Goal: Task Accomplishment & Management: Manage account settings

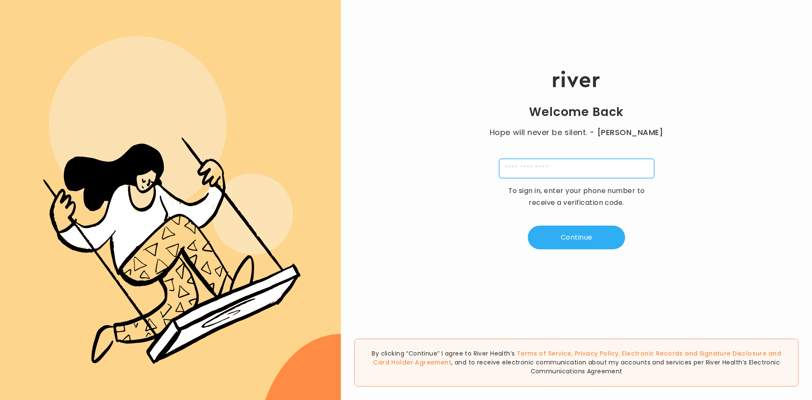
click at [564, 166] on input "tel" at bounding box center [576, 168] width 155 height 19
type input "**********"
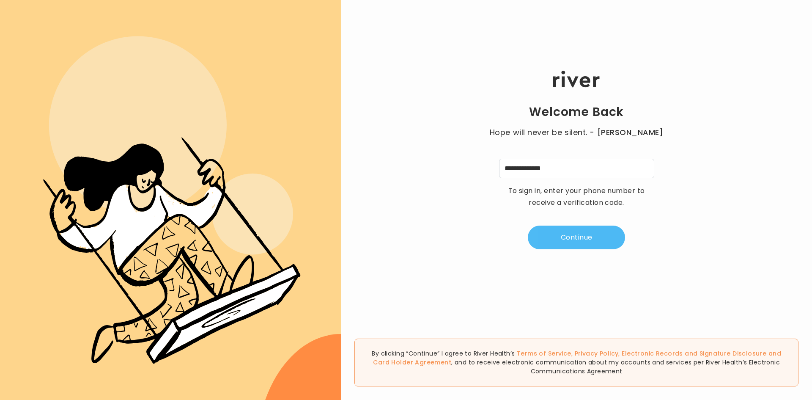
click at [581, 240] on button "Continue" at bounding box center [576, 237] width 97 height 24
type input "*"
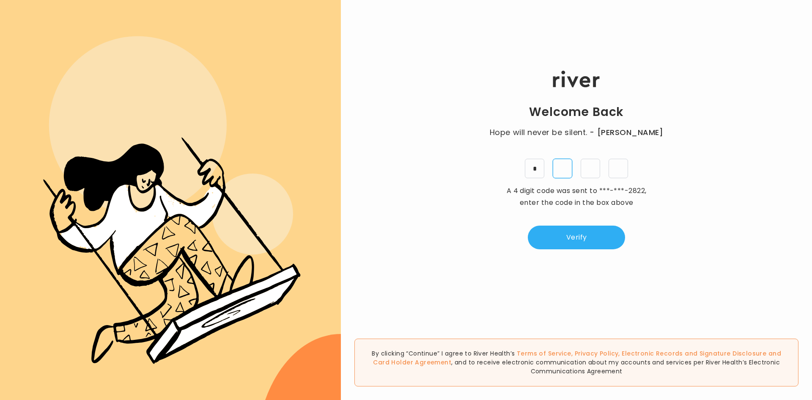
type input "*"
click at [614, 234] on button "Verify" at bounding box center [576, 237] width 97 height 24
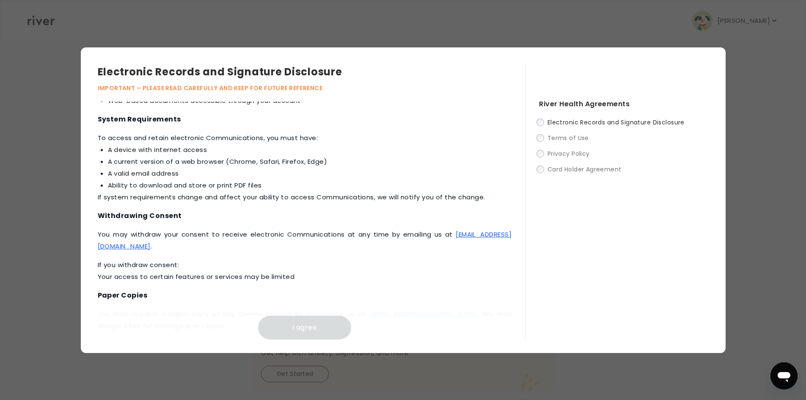
scroll to position [358, 0]
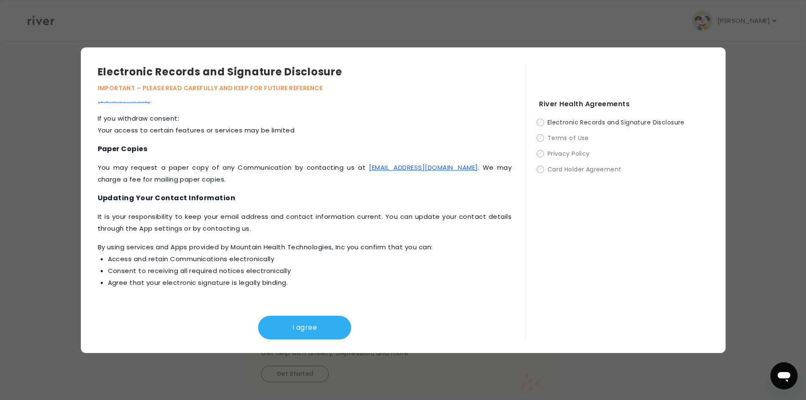
click at [285, 310] on div "I agree" at bounding box center [305, 320] width 414 height 37
click at [323, 317] on button "I agree" at bounding box center [304, 328] width 93 height 24
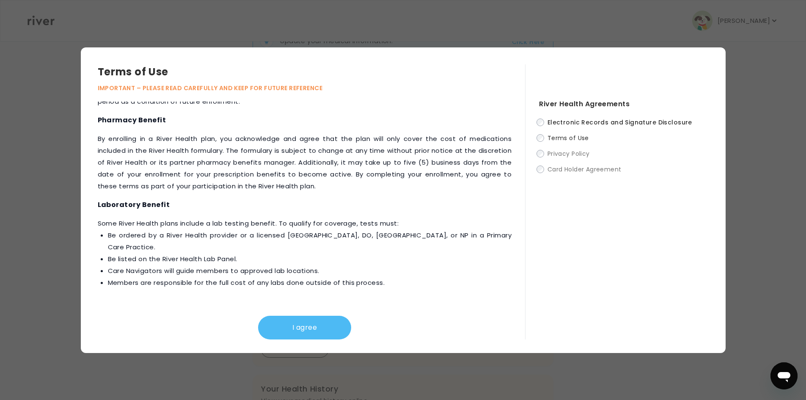
scroll to position [245, 0]
click at [289, 319] on button "I agree" at bounding box center [304, 328] width 93 height 24
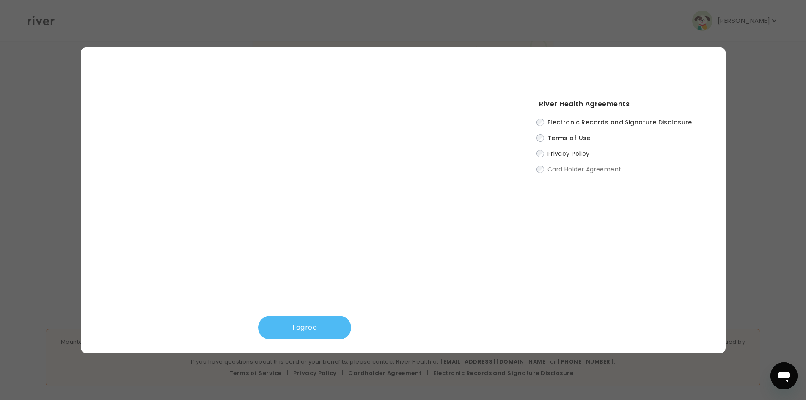
click at [292, 318] on button "I agree" at bounding box center [304, 328] width 93 height 24
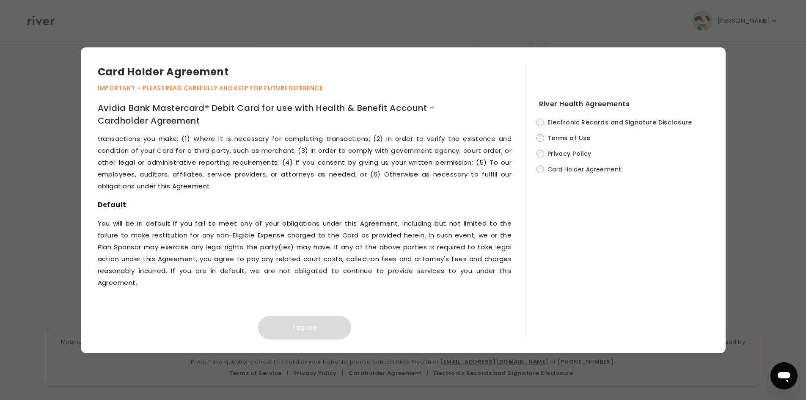
scroll to position [3535, 0]
click at [310, 326] on button "I agree" at bounding box center [304, 328] width 93 height 24
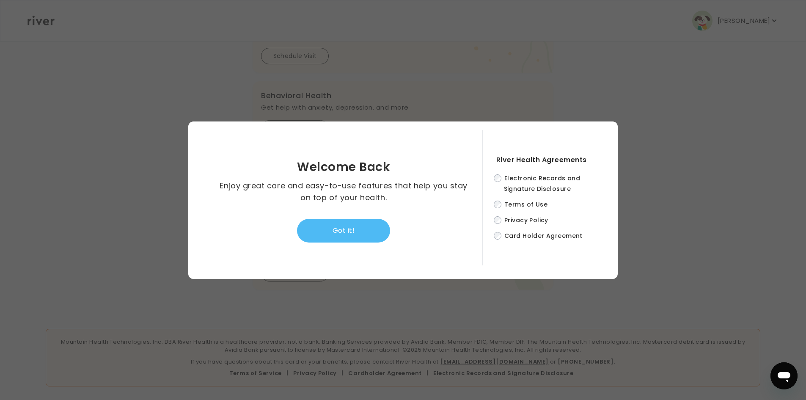
click at [363, 231] on button "Got it!" at bounding box center [343, 231] width 93 height 24
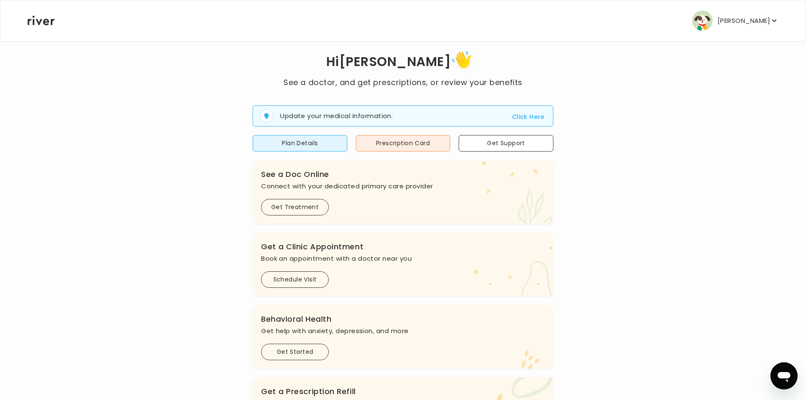
scroll to position [0, 0]
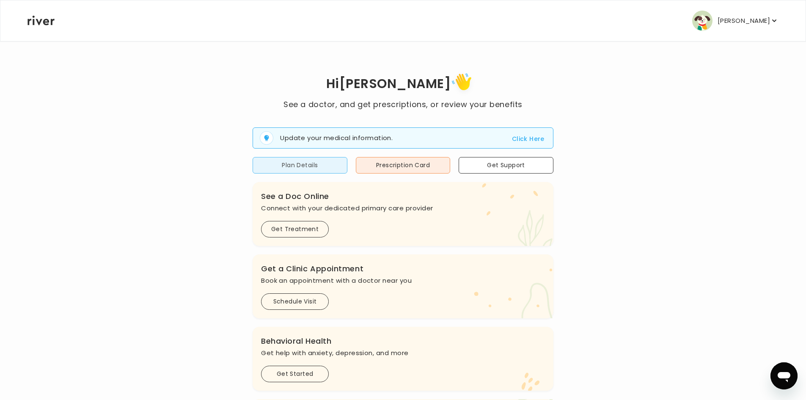
click at [309, 168] on button "Plan Details" at bounding box center [300, 165] width 95 height 16
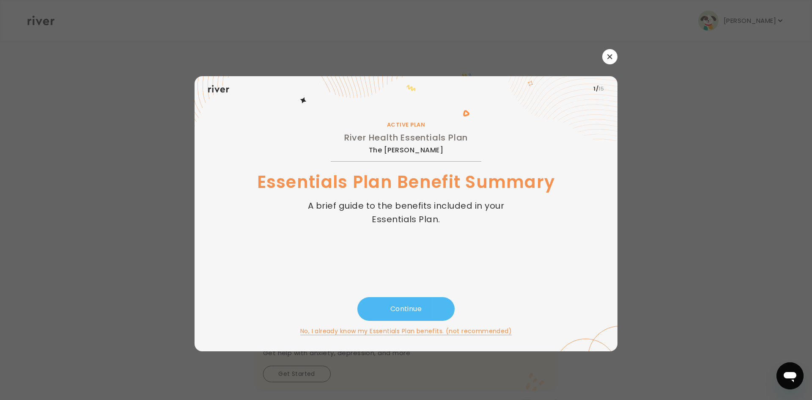
click at [409, 310] on button "Continue" at bounding box center [405, 309] width 97 height 24
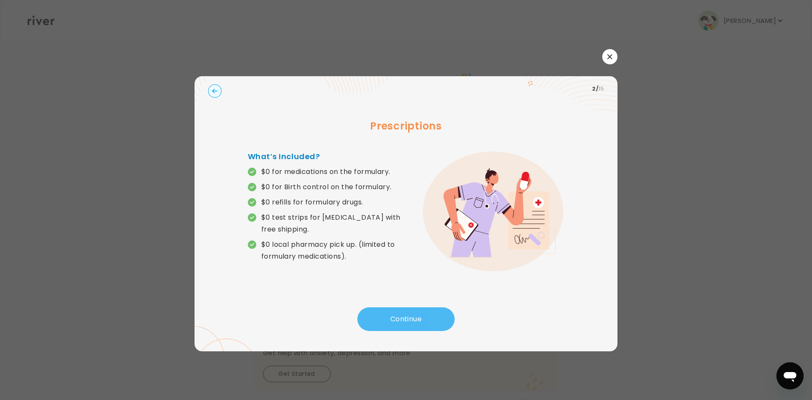
click at [409, 310] on button "Continue" at bounding box center [405, 319] width 97 height 24
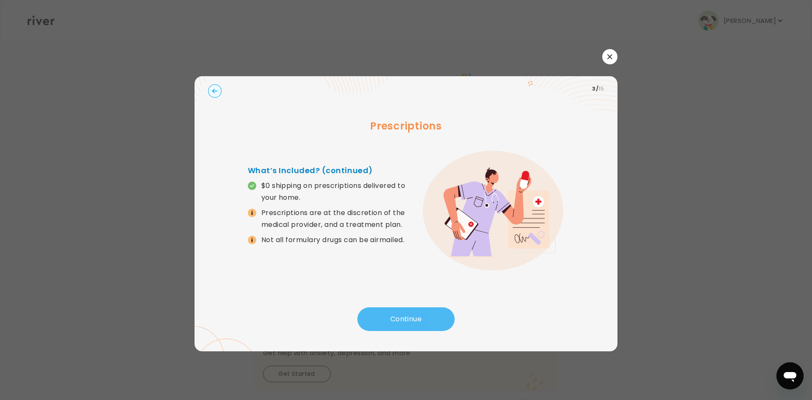
click at [409, 310] on button "Continue" at bounding box center [405, 319] width 97 height 24
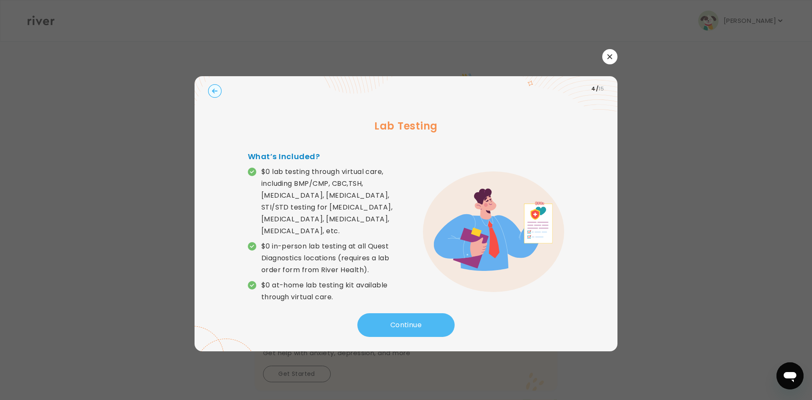
click at [409, 313] on button "Continue" at bounding box center [405, 325] width 97 height 24
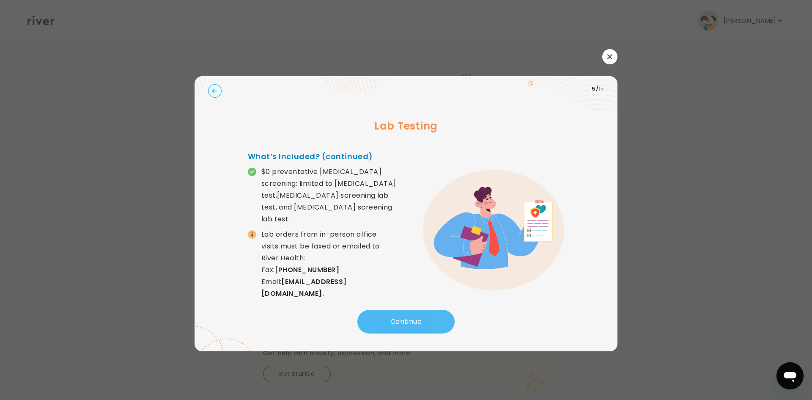
click at [409, 310] on button "Continue" at bounding box center [405, 322] width 97 height 24
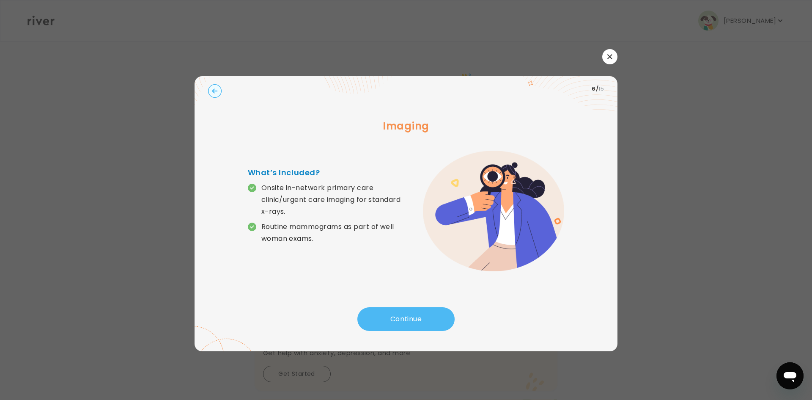
click at [409, 310] on button "Continue" at bounding box center [405, 319] width 97 height 24
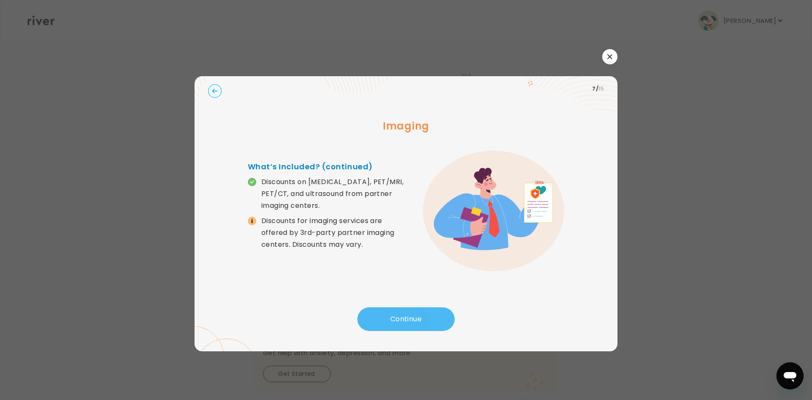
click at [409, 310] on button "Continue" at bounding box center [405, 319] width 97 height 24
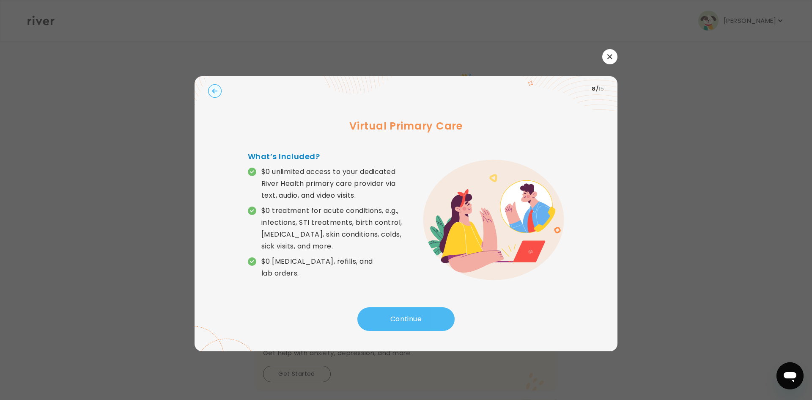
click at [409, 310] on button "Continue" at bounding box center [405, 319] width 97 height 24
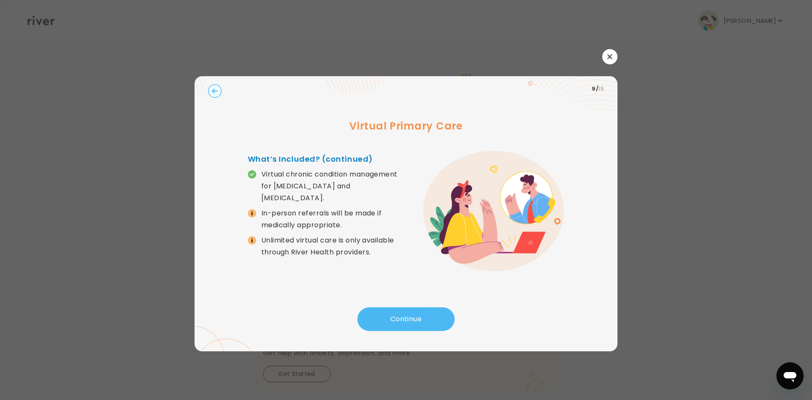
click at [409, 310] on button "Continue" at bounding box center [405, 319] width 97 height 24
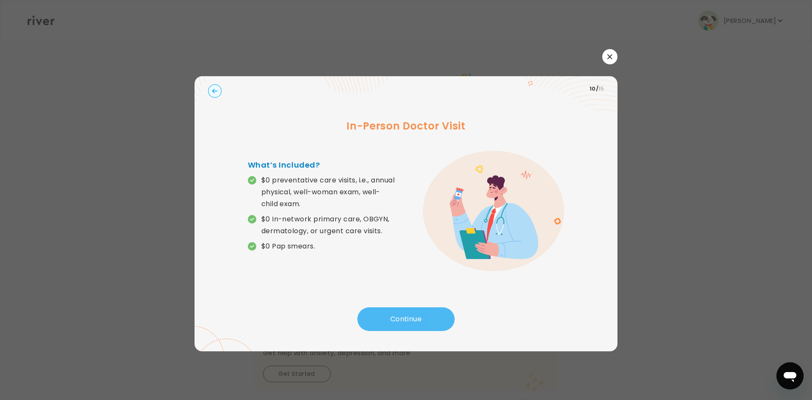
click at [409, 310] on button "Continue" at bounding box center [405, 319] width 97 height 24
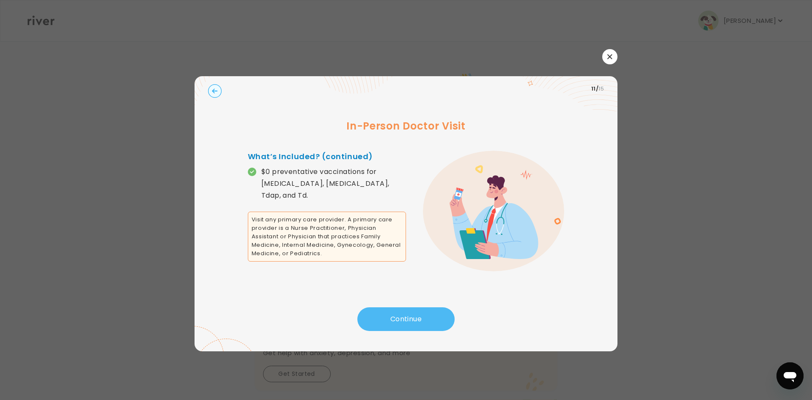
click at [409, 310] on button "Continue" at bounding box center [405, 319] width 97 height 24
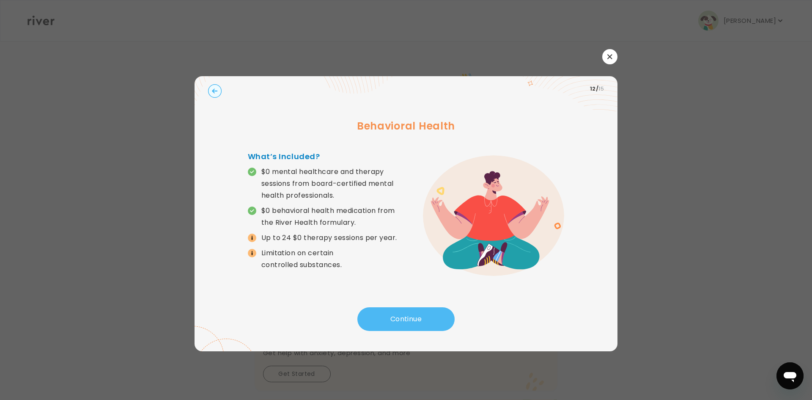
click at [409, 310] on button "Continue" at bounding box center [405, 319] width 97 height 24
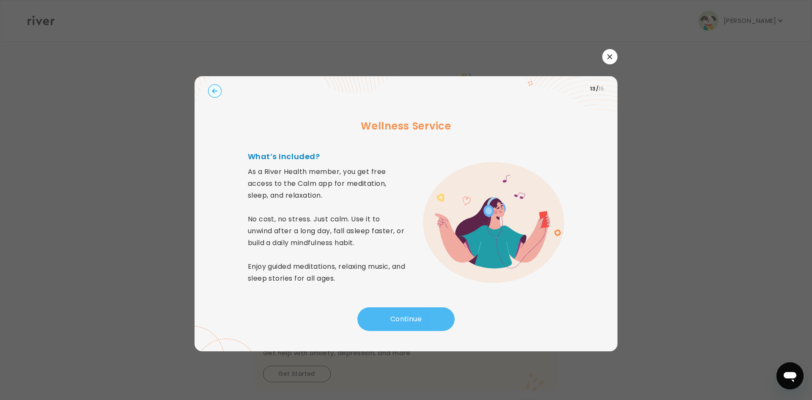
click at [409, 310] on button "Continue" at bounding box center [405, 319] width 97 height 24
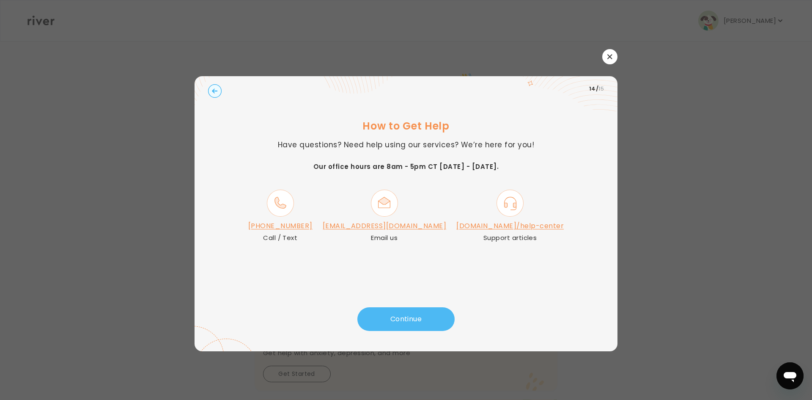
click at [409, 310] on button "Continue" at bounding box center [405, 319] width 97 height 24
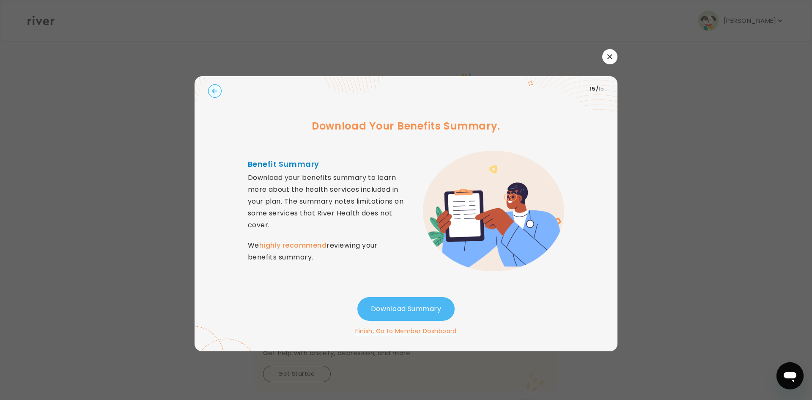
click at [406, 302] on button "Download Summary" at bounding box center [405, 309] width 97 height 24
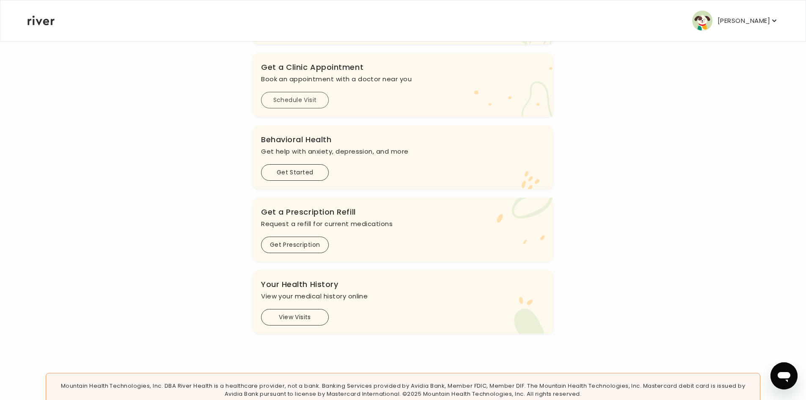
scroll to position [212, 0]
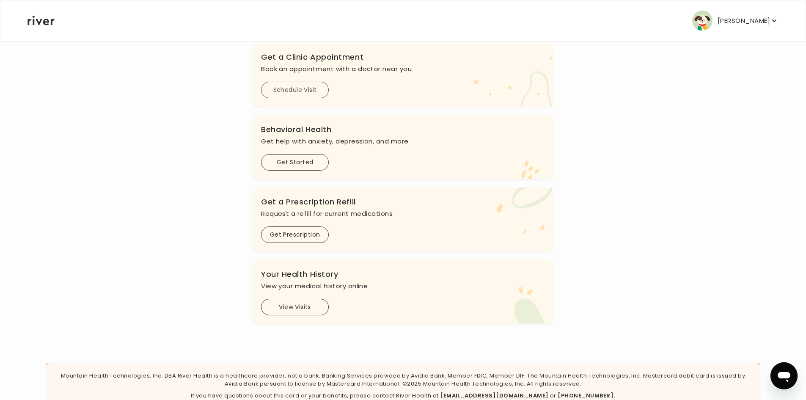
click at [312, 95] on button "Schedule Visit" at bounding box center [295, 90] width 68 height 16
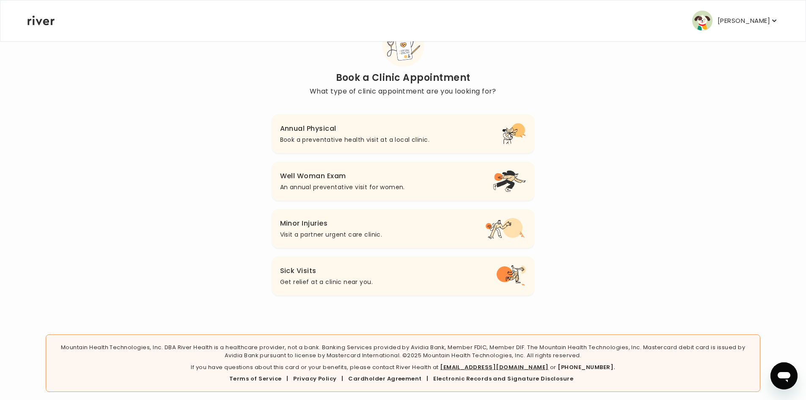
scroll to position [45, 0]
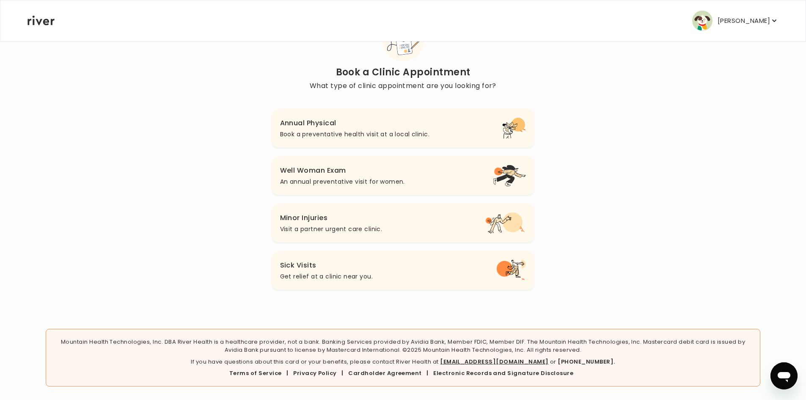
click at [368, 126] on h3 "Annual Physical" at bounding box center [354, 123] width 149 height 12
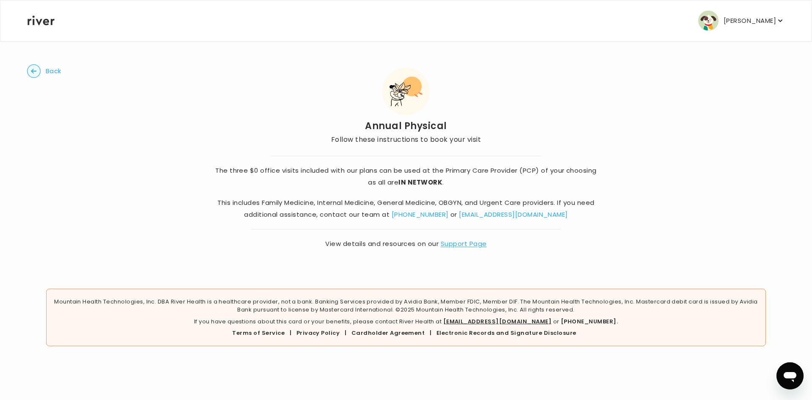
click at [456, 243] on link "Support Page" at bounding box center [464, 243] width 46 height 9
click at [39, 69] on circle "button" at bounding box center [33, 71] width 13 height 13
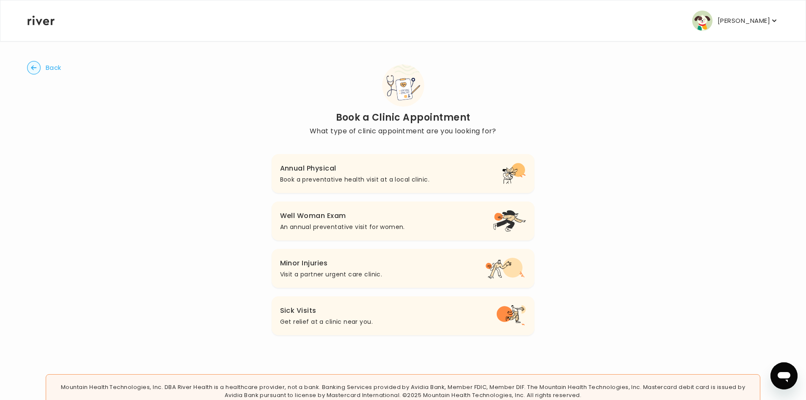
click at [38, 74] on icon "button" at bounding box center [34, 68] width 14 height 14
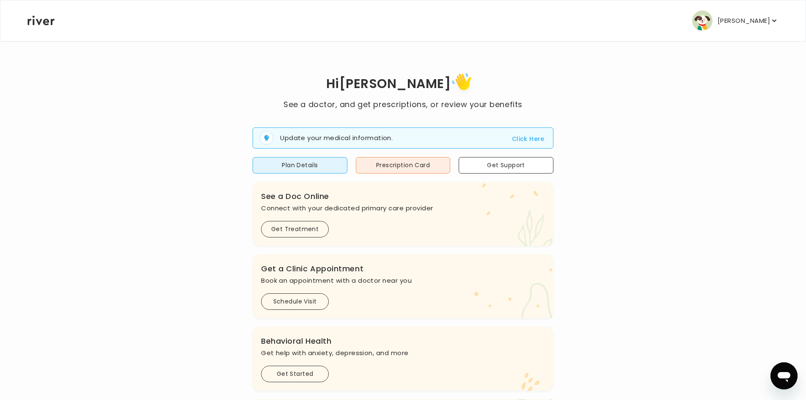
click at [519, 137] on button "Click Here" at bounding box center [528, 139] width 33 height 10
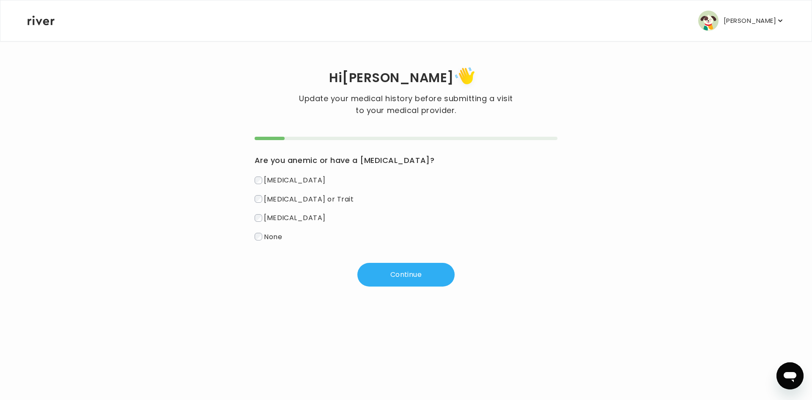
click at [730, 19] on p "[PERSON_NAME]" at bounding box center [750, 21] width 52 height 12
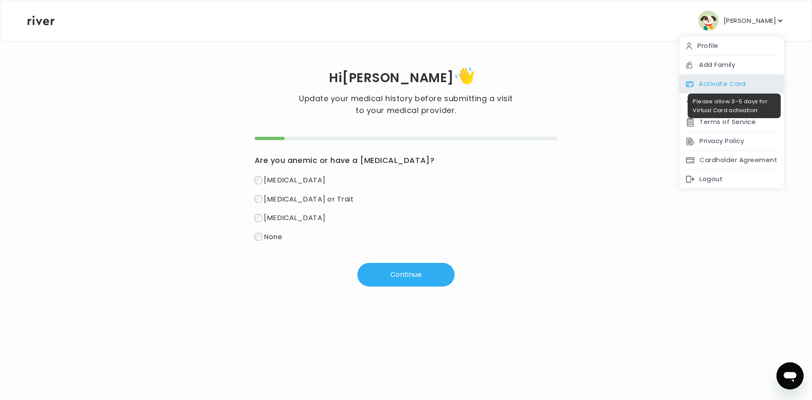
click at [711, 81] on div "Activate Card" at bounding box center [731, 83] width 105 height 19
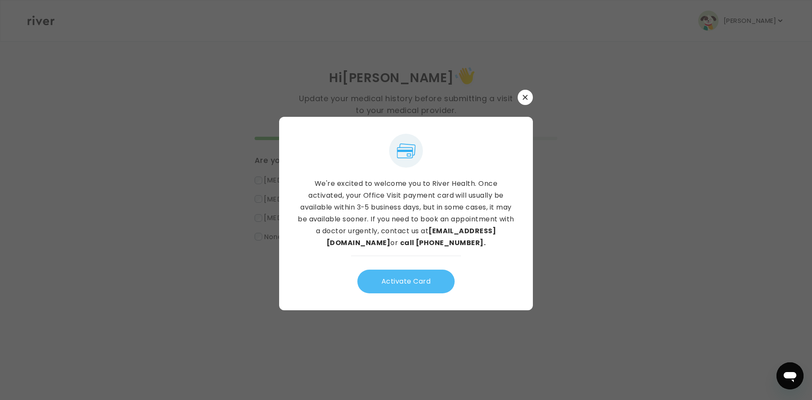
click at [418, 280] on button "Activate Card" at bounding box center [405, 281] width 97 height 24
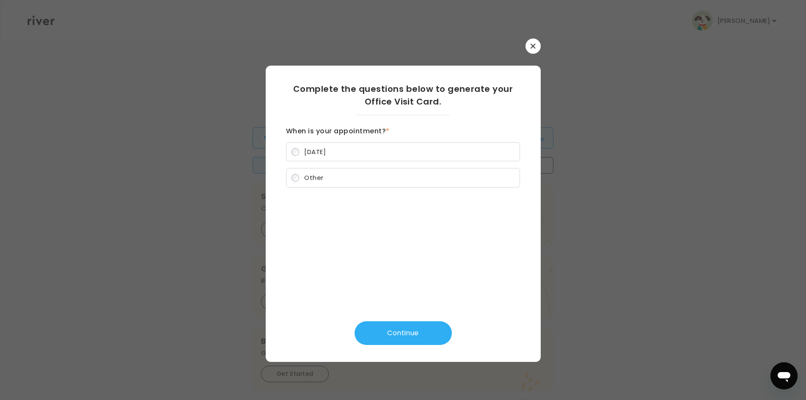
click at [320, 176] on span "Other" at bounding box center [313, 177] width 19 height 9
click at [401, 333] on button "Continue" at bounding box center [402, 333] width 97 height 24
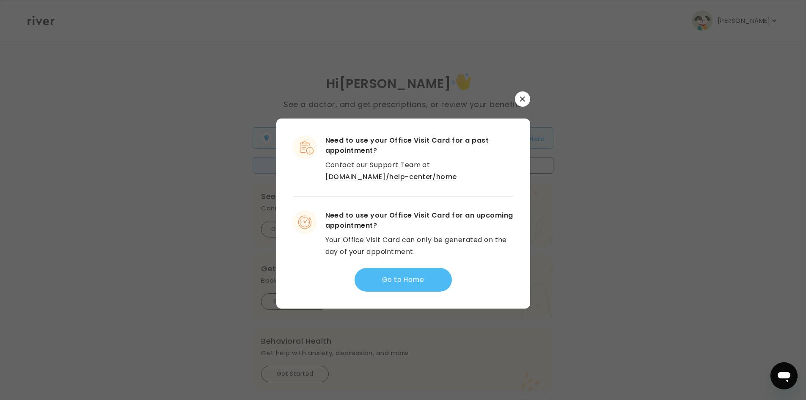
click at [404, 280] on button "Go to Home" at bounding box center [402, 280] width 97 height 24
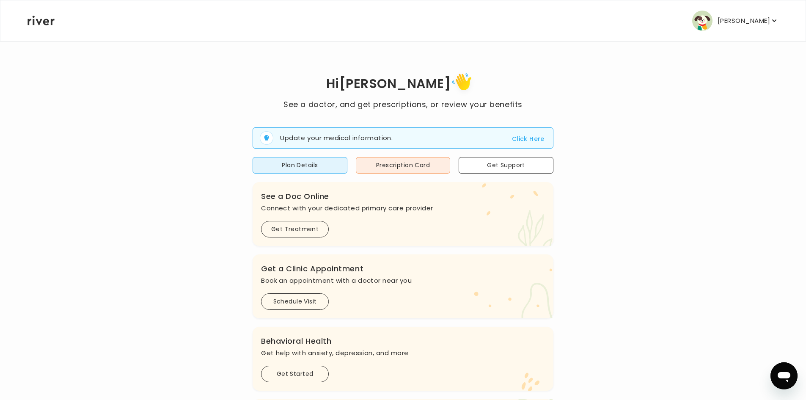
click at [719, 19] on p "[PERSON_NAME]" at bounding box center [743, 21] width 52 height 12
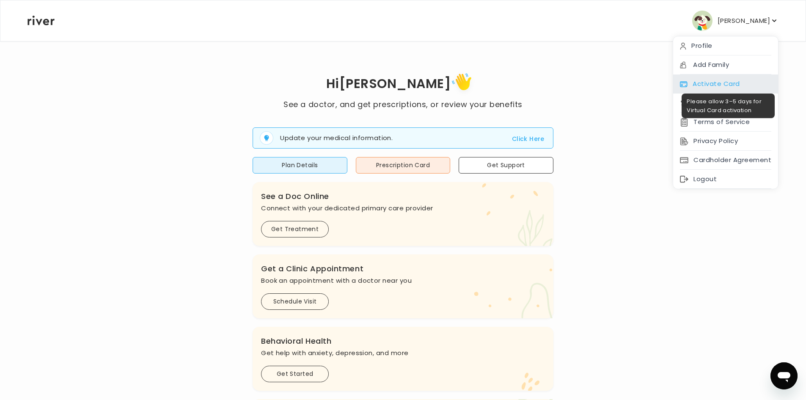
click at [710, 87] on div "Activate Card" at bounding box center [725, 83] width 105 height 19
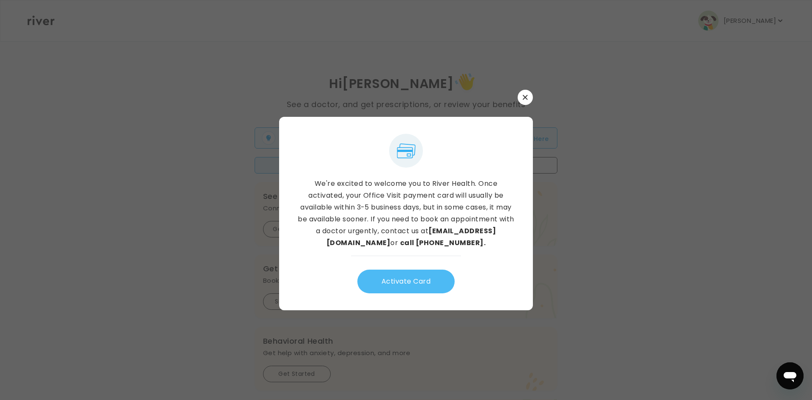
click at [408, 278] on button "Activate Card" at bounding box center [405, 281] width 97 height 24
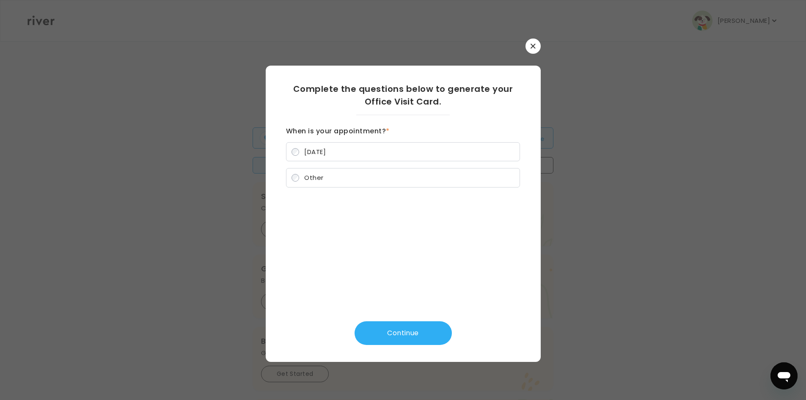
click at [371, 181] on label "Other" at bounding box center [403, 177] width 234 height 19
click at [409, 332] on button "Continue" at bounding box center [402, 333] width 97 height 24
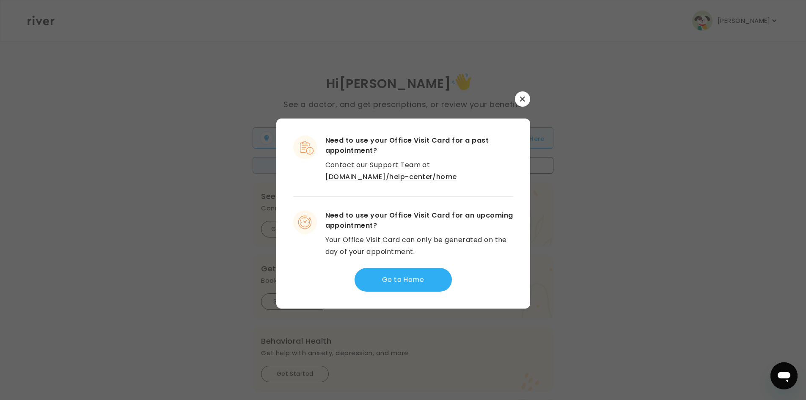
click at [449, 172] on link "[DOMAIN_NAME]/help-center/home" at bounding box center [391, 177] width 132 height 10
